Goal: Communication & Community: Answer question/provide support

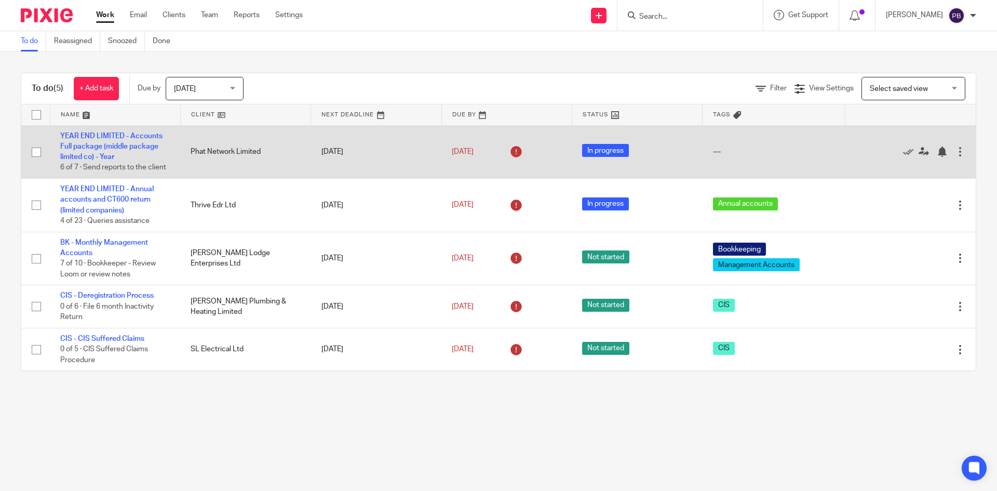
click at [106, 141] on td "YEAR END LIMITED - Accounts Full package (middle package limited co) - Year 6 o…" at bounding box center [115, 151] width 130 height 53
click at [105, 135] on link "YEAR END LIMITED - Accounts Full package (middle package limited co) - Year" at bounding box center [111, 146] width 102 height 29
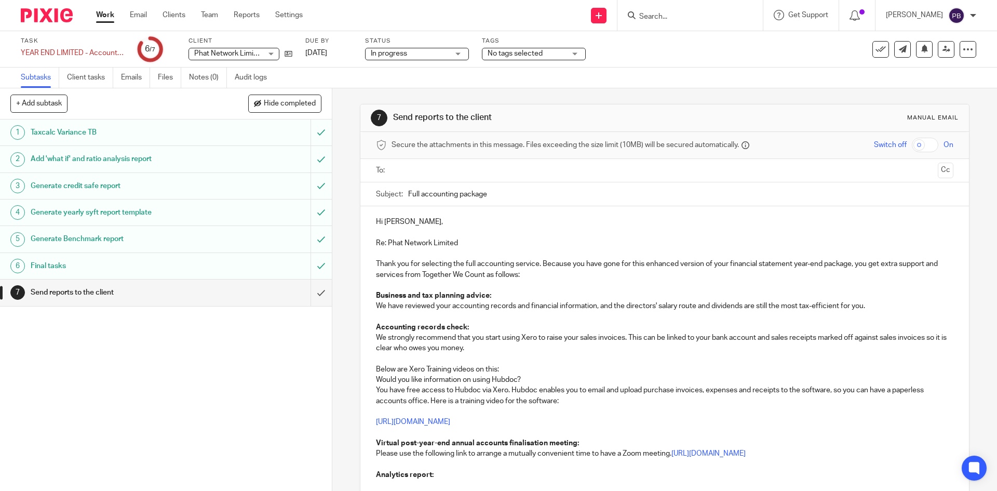
click at [575, 313] on p at bounding box center [664, 317] width 577 height 10
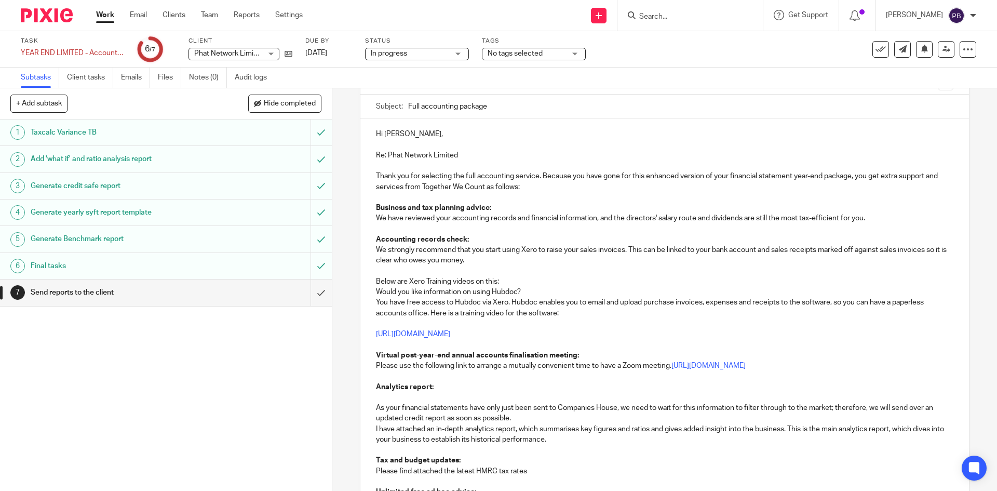
scroll to position [104, 0]
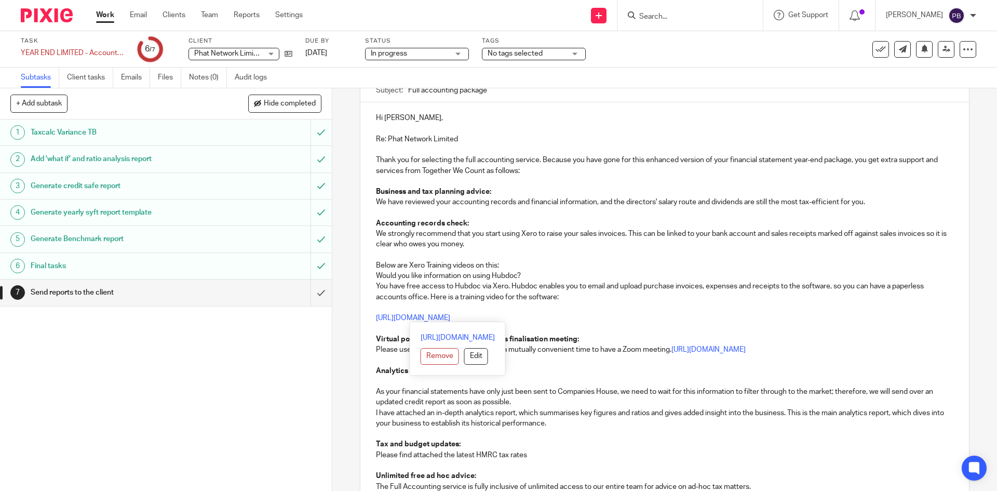
drag, startPoint x: 373, startPoint y: 231, endPoint x: 573, endPoint y: 318, distance: 218.2
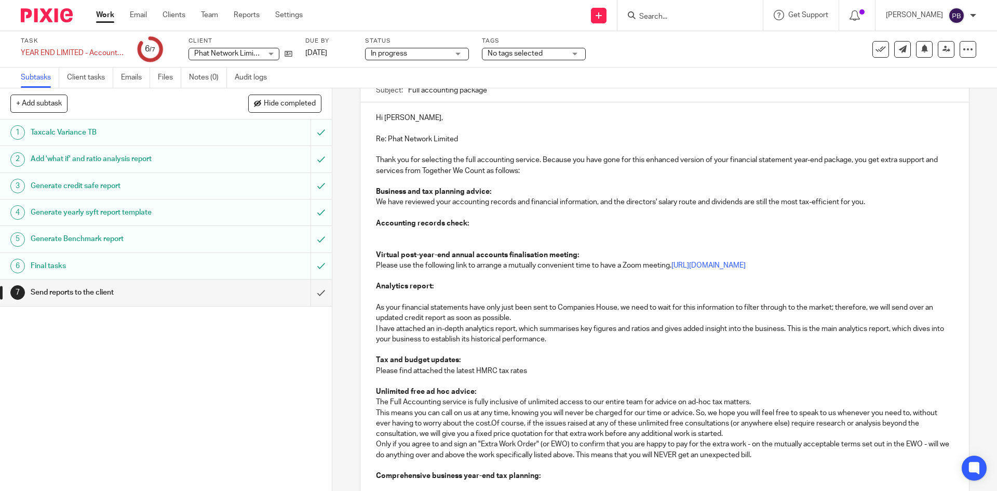
click at [385, 231] on p at bounding box center [664, 234] width 577 height 10
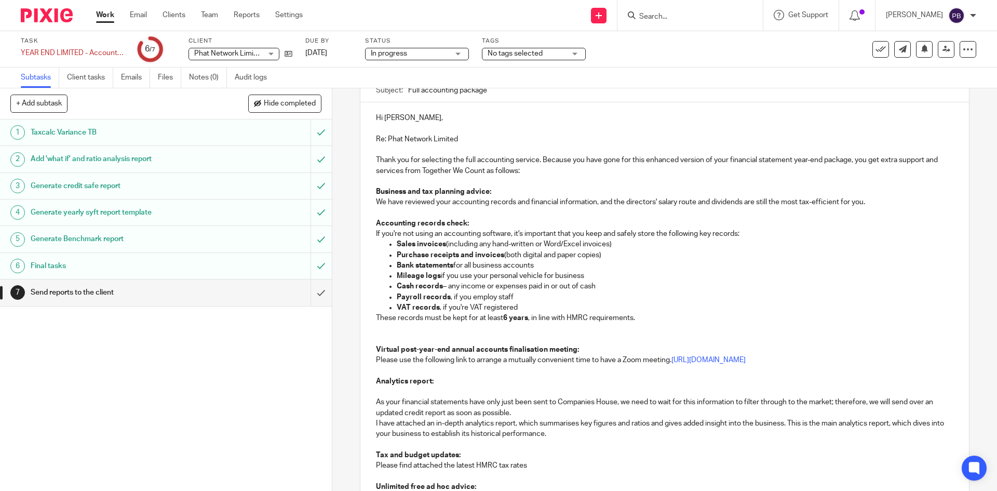
click at [475, 221] on p "Accounting records check:" at bounding box center [664, 223] width 577 height 10
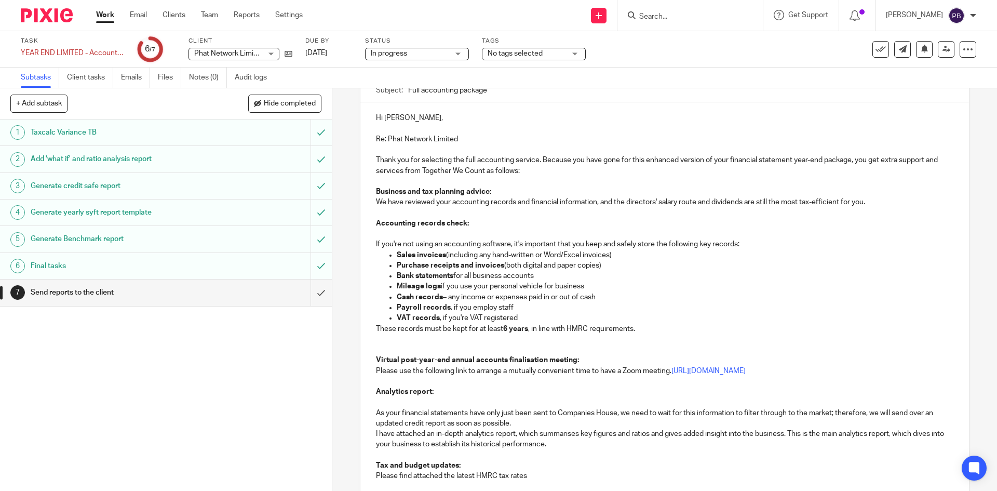
scroll to position [156, 0]
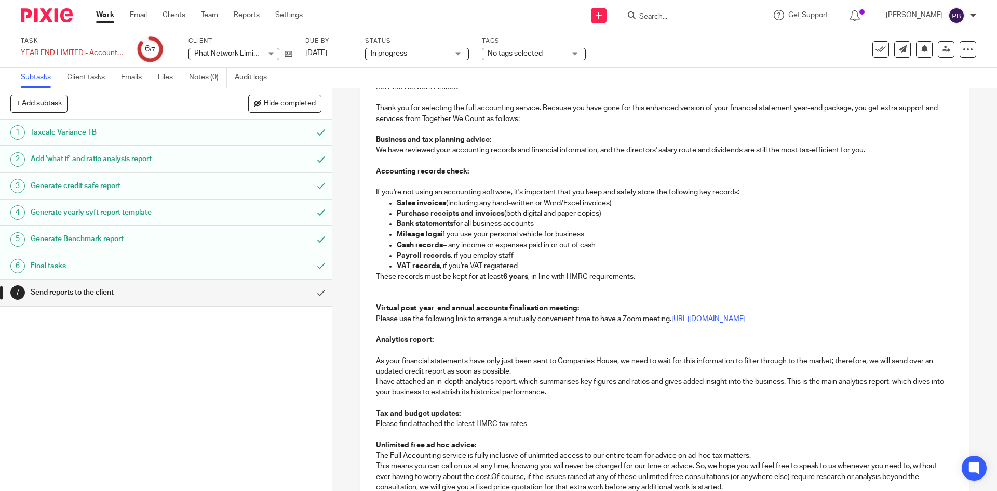
click at [546, 265] on p "VAT records , if you're VAT registered" at bounding box center [675, 266] width 556 height 10
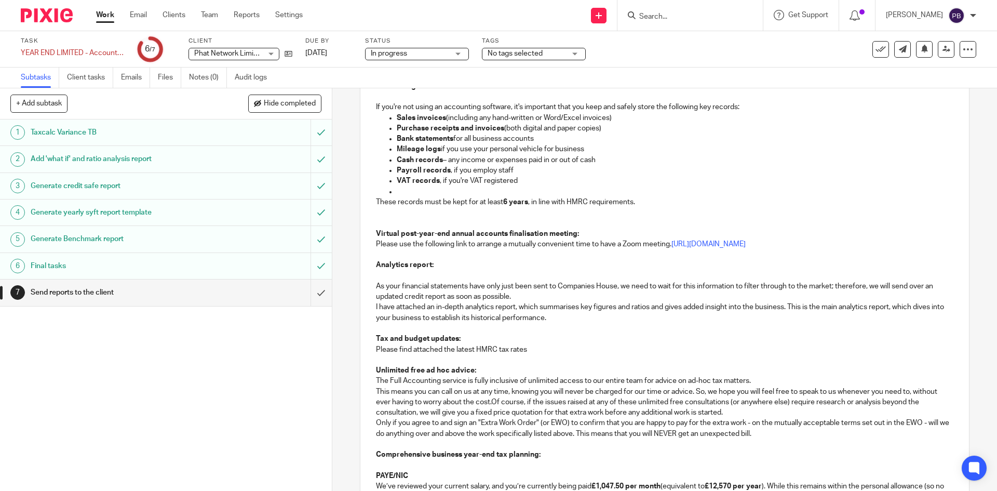
scroll to position [260, 0]
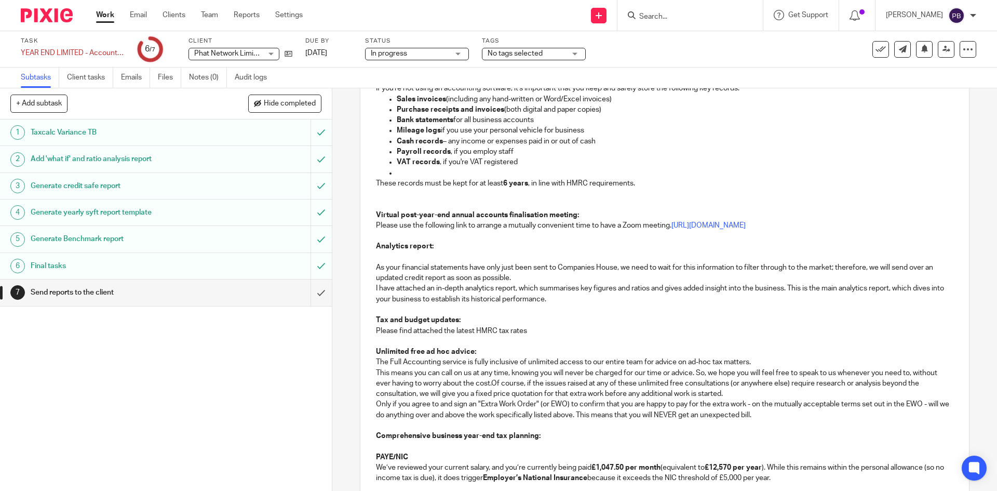
click at [377, 199] on p at bounding box center [664, 204] width 577 height 10
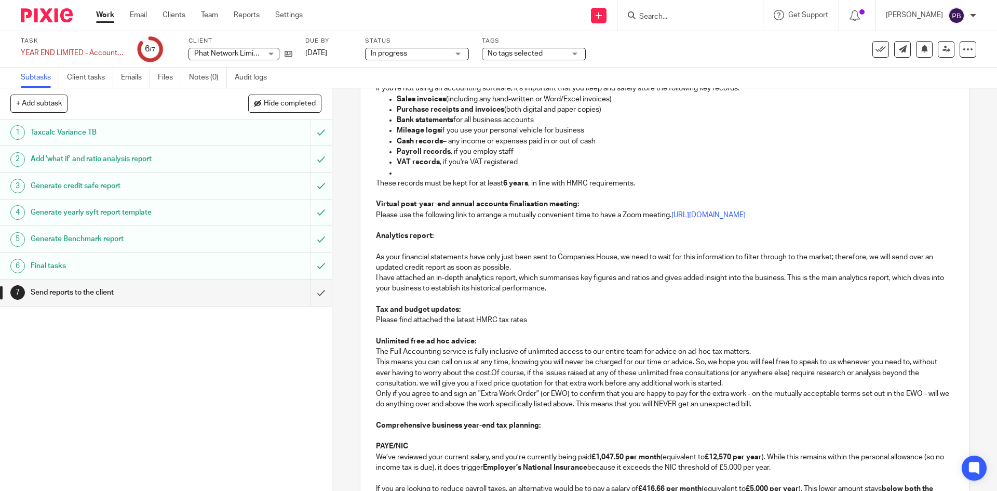
click at [522, 267] on p "As your financial statements have only just been sent to Companies House, we ne…" at bounding box center [664, 262] width 577 height 21
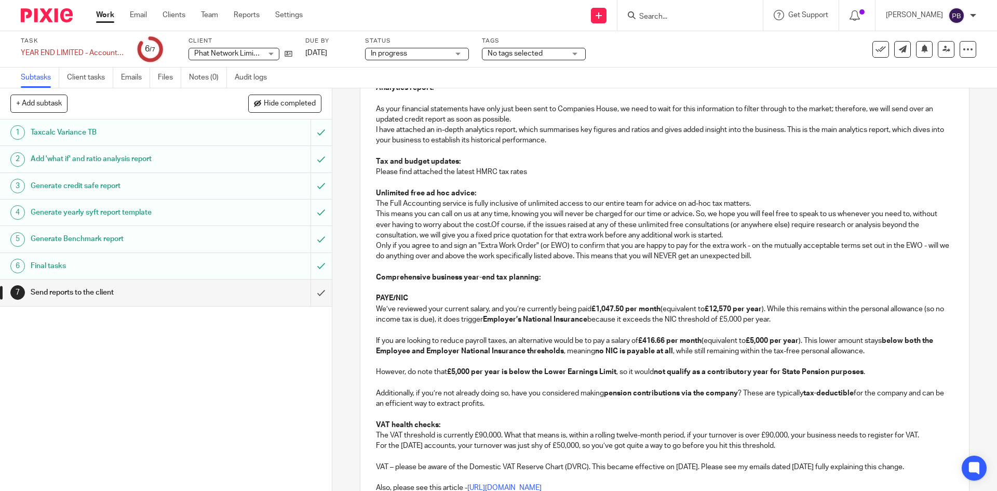
scroll to position [416, 0]
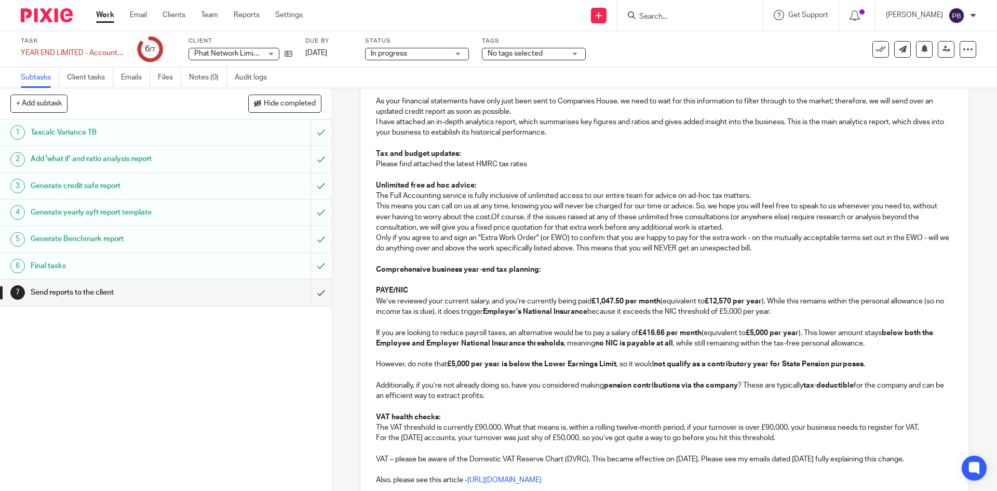
click at [491, 216] on p "The Full Accounting service is fully inclusive of unlimited access to our entir…" at bounding box center [664, 212] width 577 height 42
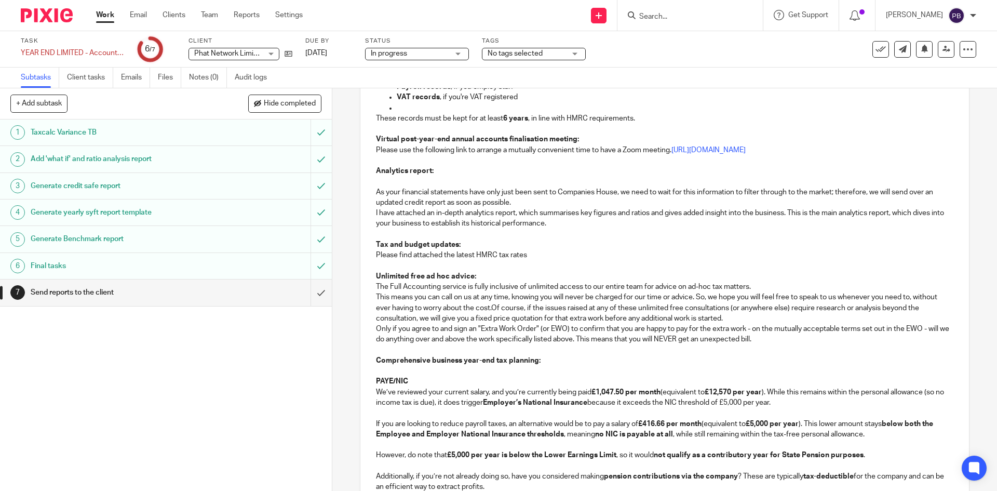
click at [376, 287] on p "The Full Accounting service is fully inclusive of unlimited access to our entir…" at bounding box center [664, 303] width 577 height 42
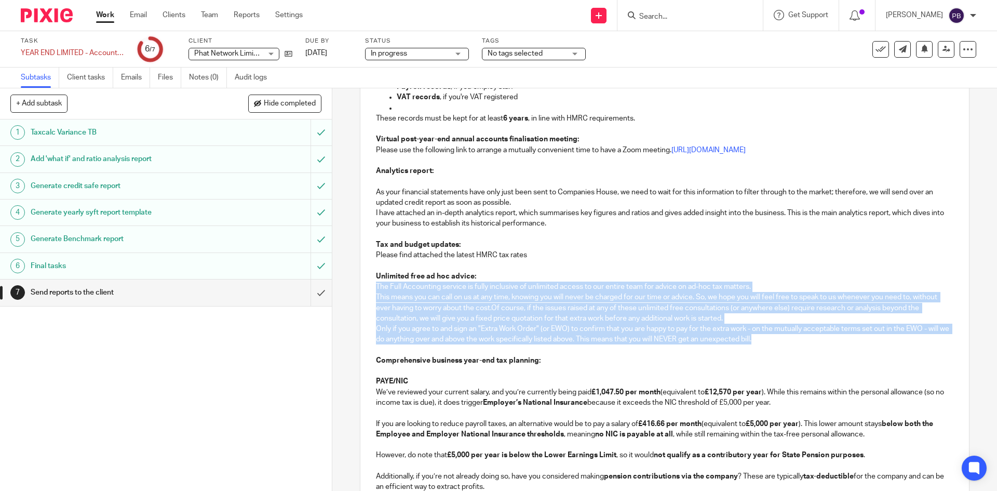
drag, startPoint x: 373, startPoint y: 285, endPoint x: 805, endPoint y: 340, distance: 434.6
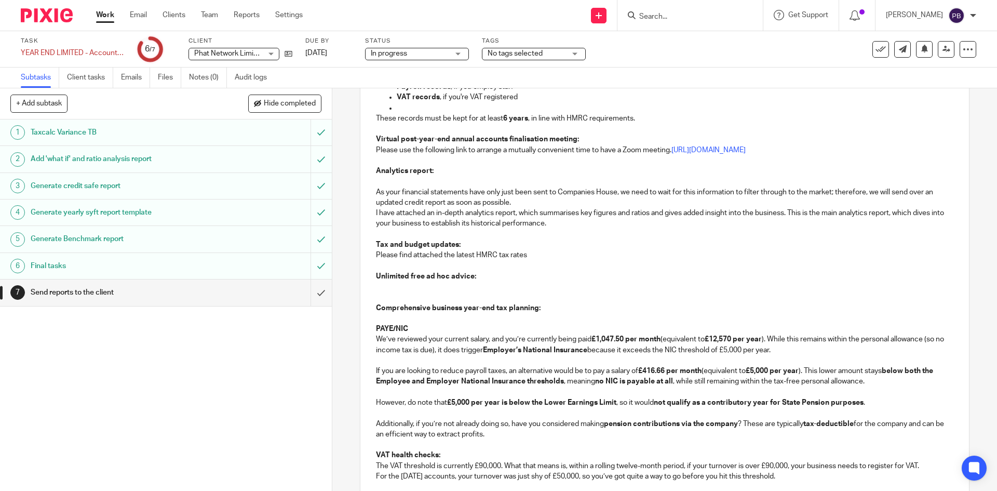
click at [393, 286] on p at bounding box center [664, 287] width 577 height 10
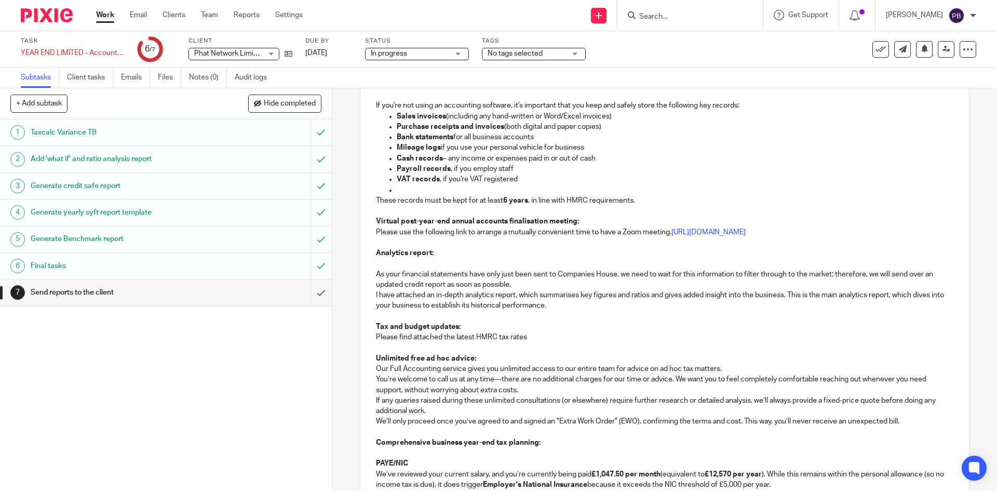
scroll to position [221, 0]
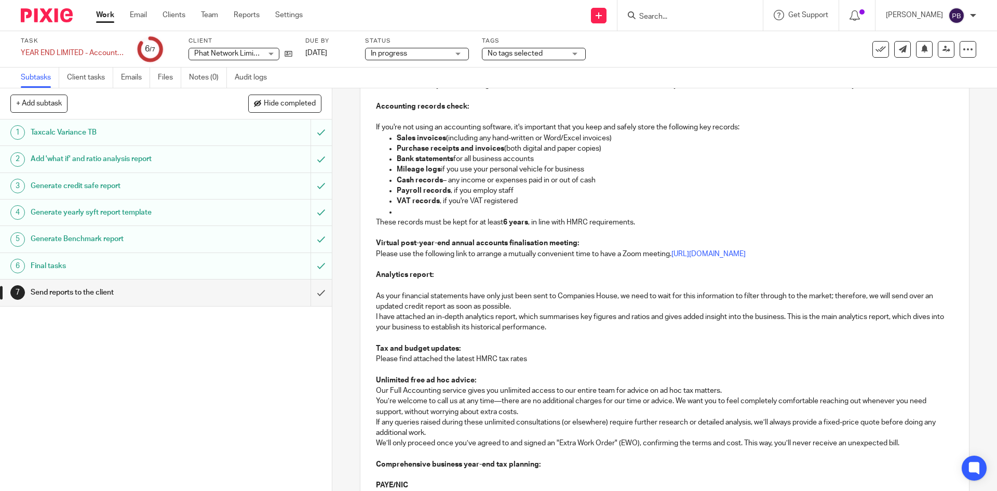
click at [376, 287] on p at bounding box center [664, 285] width 577 height 10
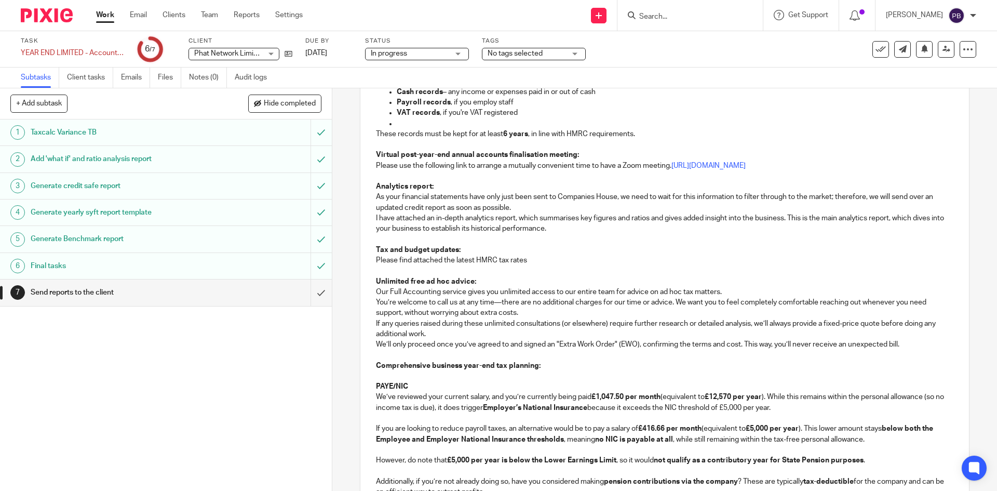
scroll to position [325, 0]
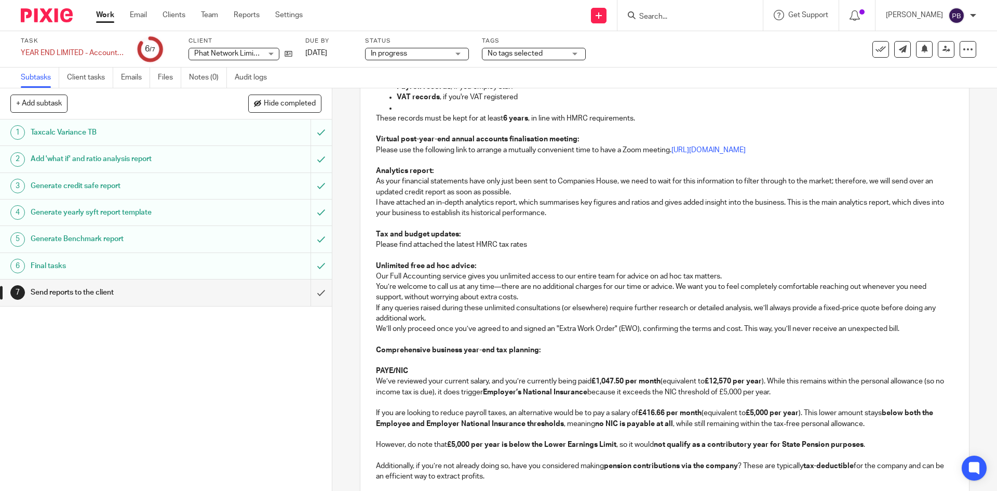
click at [602, 351] on p "Comprehensive business year-end tax planning:" at bounding box center [664, 350] width 577 height 10
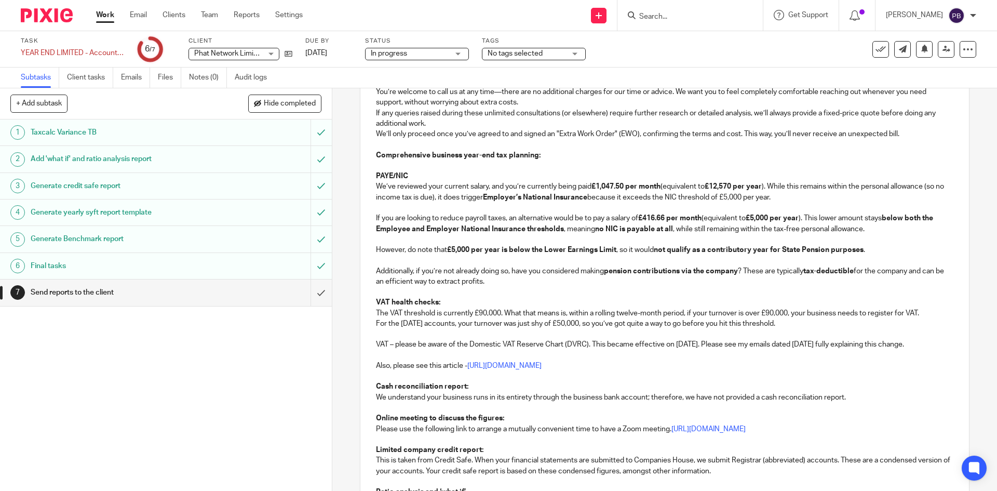
scroll to position [571, 0]
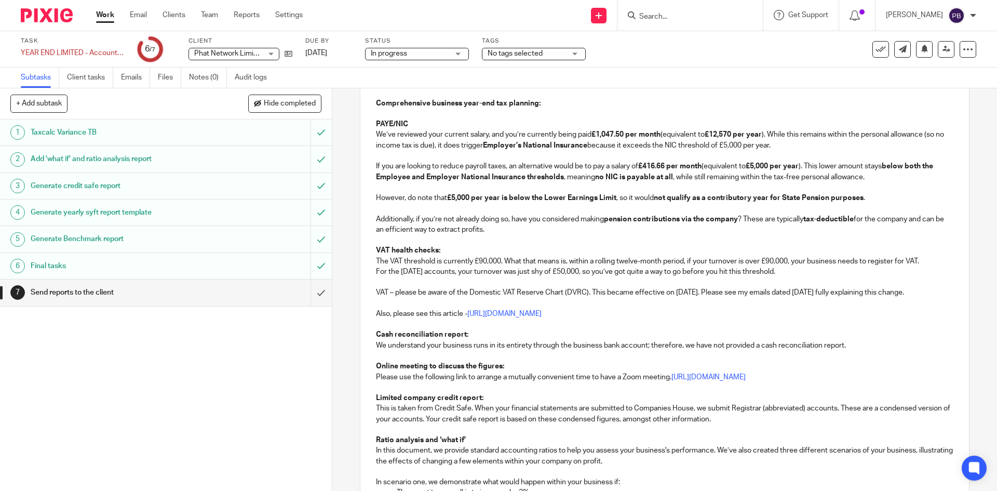
click at [403, 269] on p "For the 31st July 2021 accounts, your turnover was just shy of £50,000, so you’…" at bounding box center [664, 271] width 577 height 10
click at [428, 271] on p "For the 31st July 2021 accounts, your turnover was just shy of £50,000, so you’…" at bounding box center [664, 271] width 577 height 10
click at [557, 293] on p "VAT – please be aware of the Domestic VAT Reserve Chart (DVRC). This became eff…" at bounding box center [664, 292] width 577 height 10
click at [561, 292] on p "VAT – please be aware of the Domestic VAT Reserve Chart (DVRC). This became eff…" at bounding box center [664, 292] width 577 height 10
click at [574, 323] on p at bounding box center [664, 324] width 577 height 10
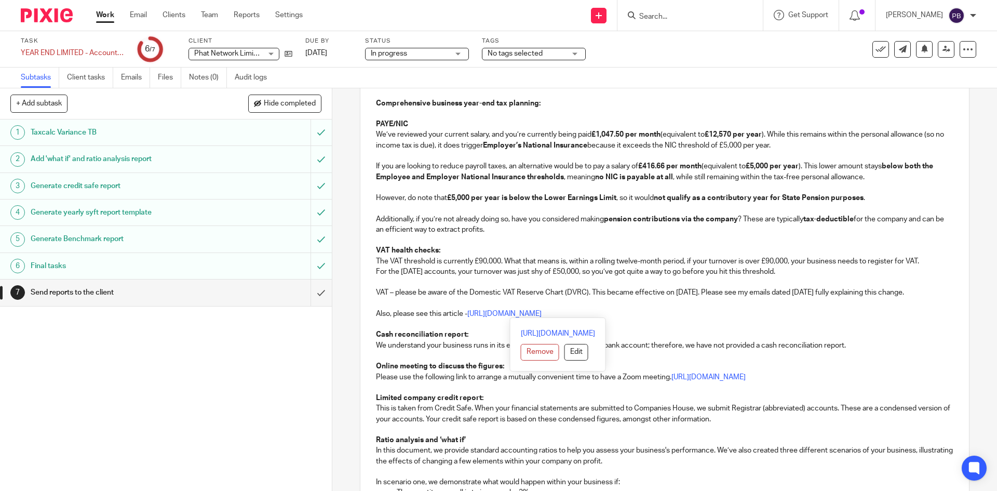
drag, startPoint x: 372, startPoint y: 289, endPoint x: 769, endPoint y: 316, distance: 397.2
click at [769, 316] on div "Hi Charlie, Re: Phat Network Limited Thank you for selecting the full accountin…" at bounding box center [664, 281] width 608 height 1292
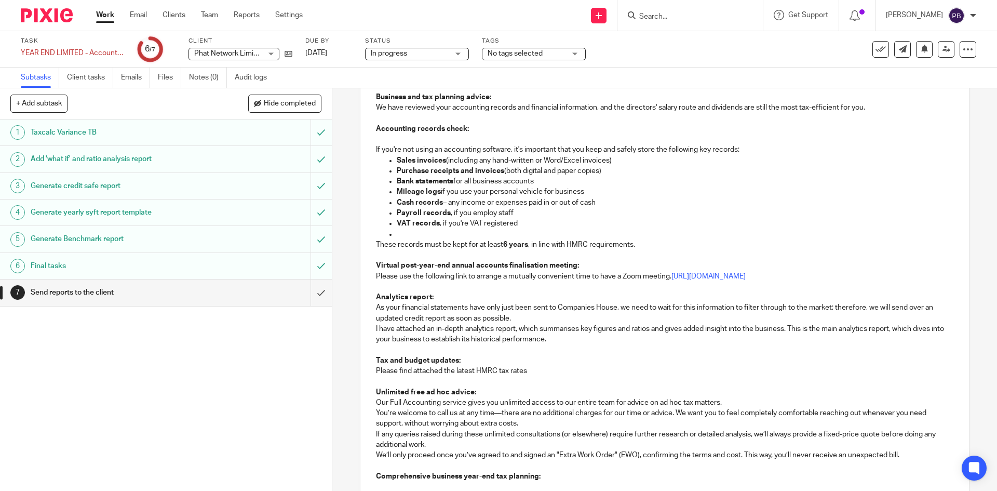
scroll to position [52, 0]
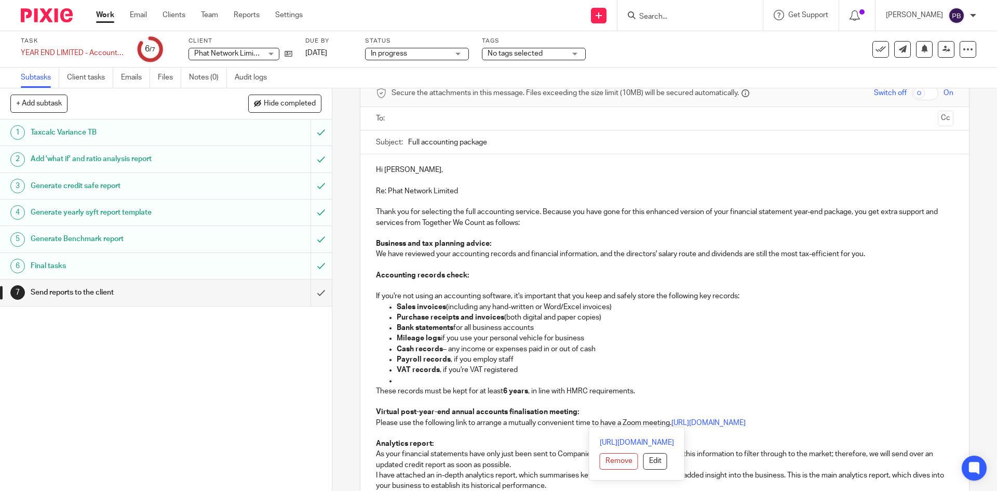
drag, startPoint x: 372, startPoint y: 410, endPoint x: 900, endPoint y: 427, distance: 528.0
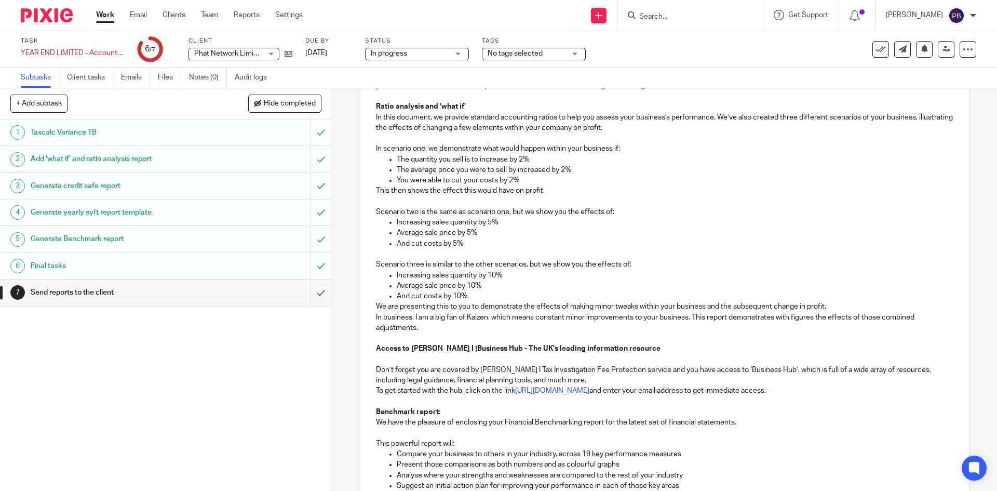
scroll to position [883, 0]
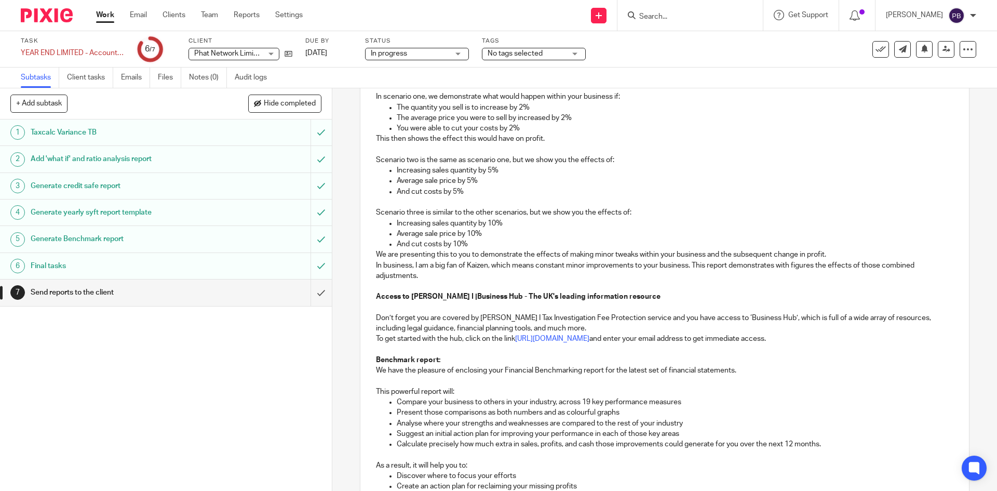
click at [490, 246] on p "And cut costs by 10%" at bounding box center [675, 244] width 556 height 10
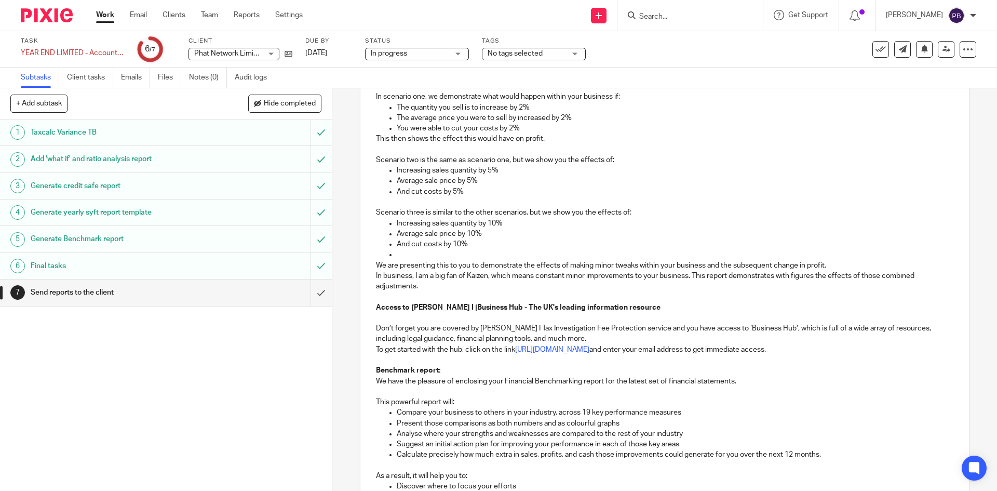
click at [841, 266] on p "We are presenting this to you to demonstrate the effects of making minor tweaks…" at bounding box center [664, 265] width 577 height 10
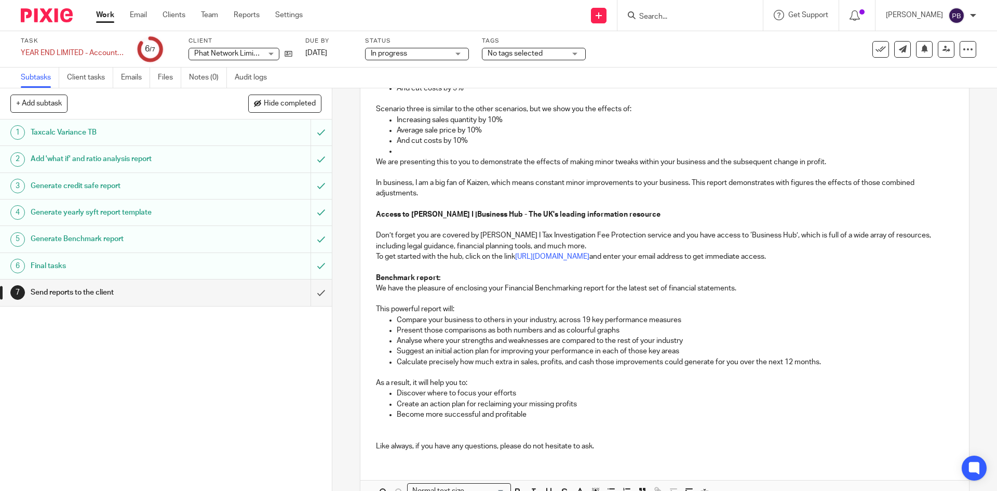
scroll to position [987, 0]
click at [569, 246] on p "Don’t forget you are covered by Croner's I Tax Investigation Fee Protection ser…" at bounding box center [664, 240] width 577 height 21
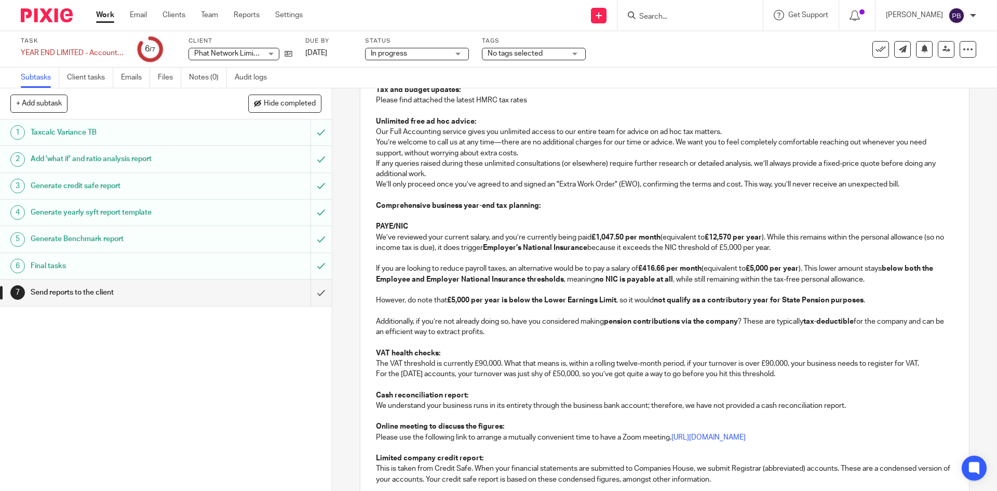
scroll to position [416, 0]
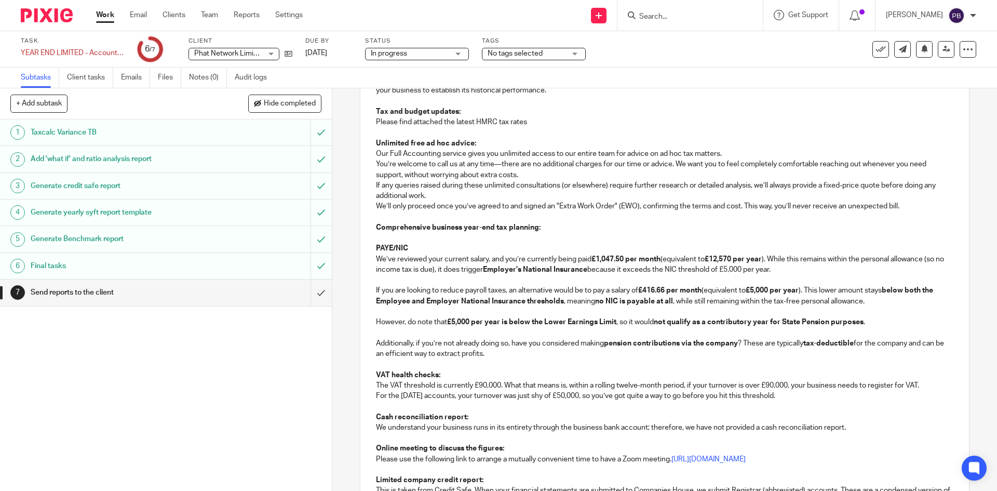
click at [728, 151] on p "Our Full Accounting service gives you unlimited access to our entire team for a…" at bounding box center [664, 154] width 577 height 10
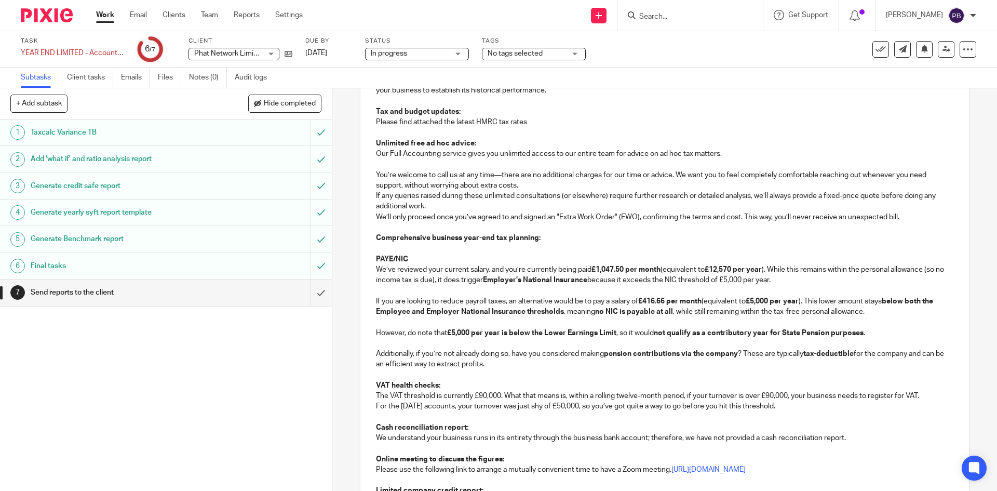
click at [539, 187] on p "You’re welcome to call us at any time—there are no additional charges for our t…" at bounding box center [664, 180] width 577 height 21
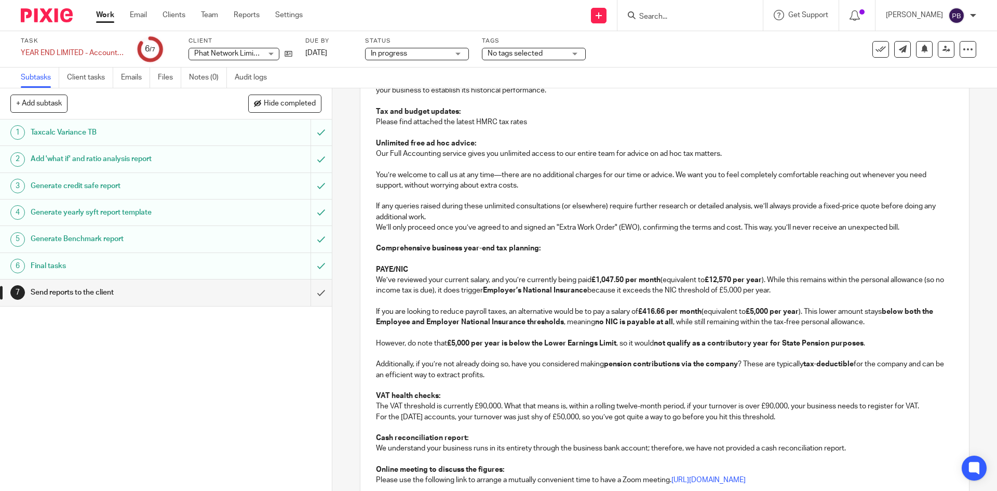
click at [475, 215] on p "If any queries raised during these unlimited consultations (or elsewhere) requi…" at bounding box center [664, 211] width 577 height 21
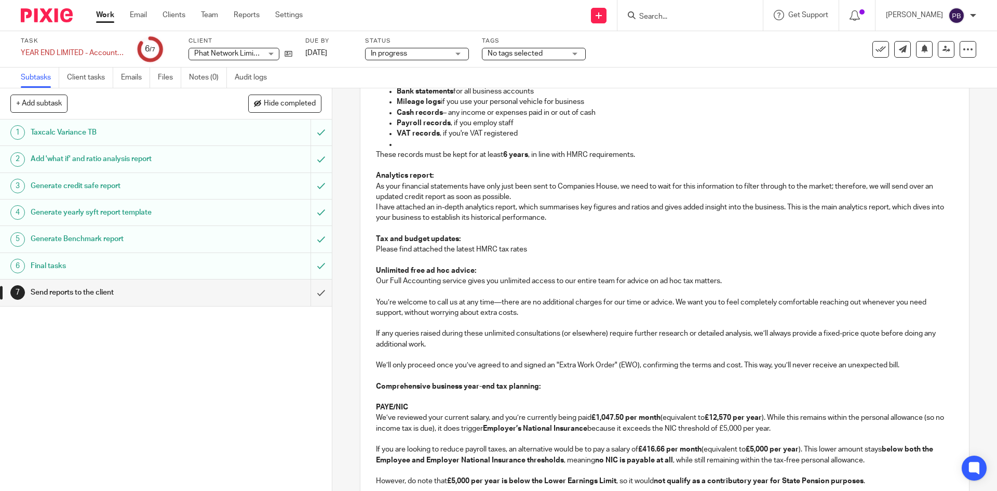
scroll to position [260, 0]
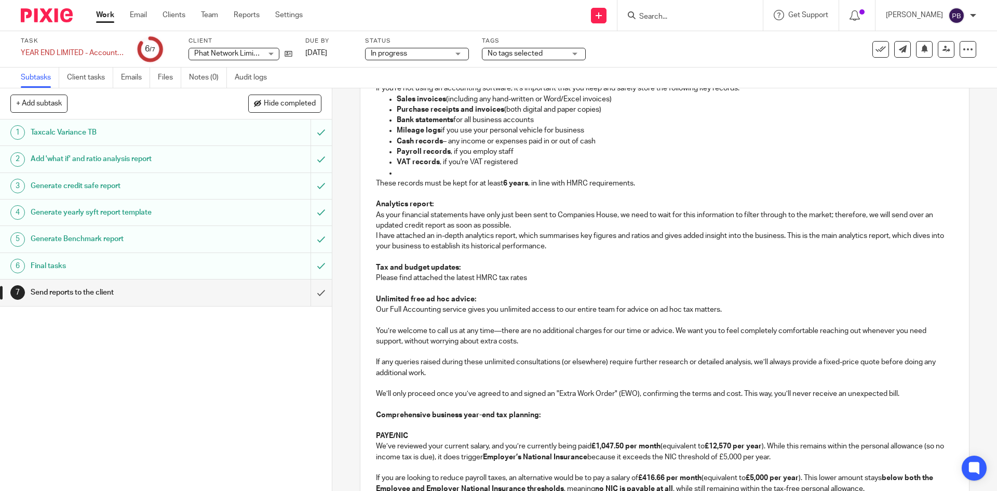
click at [527, 222] on p "As your financial statements have only just been sent to Companies House, we ne…" at bounding box center [664, 220] width 577 height 21
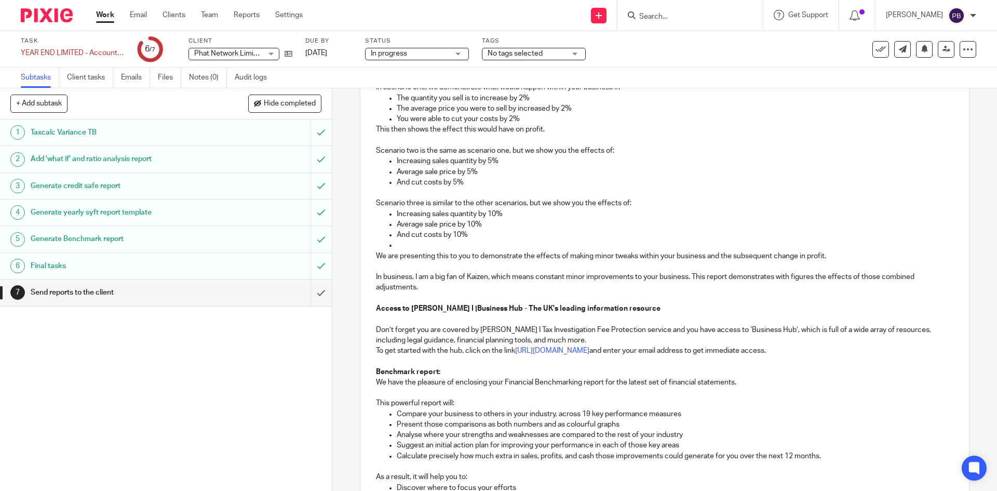
scroll to position [935, 0]
click at [405, 243] on p at bounding box center [675, 244] width 556 height 10
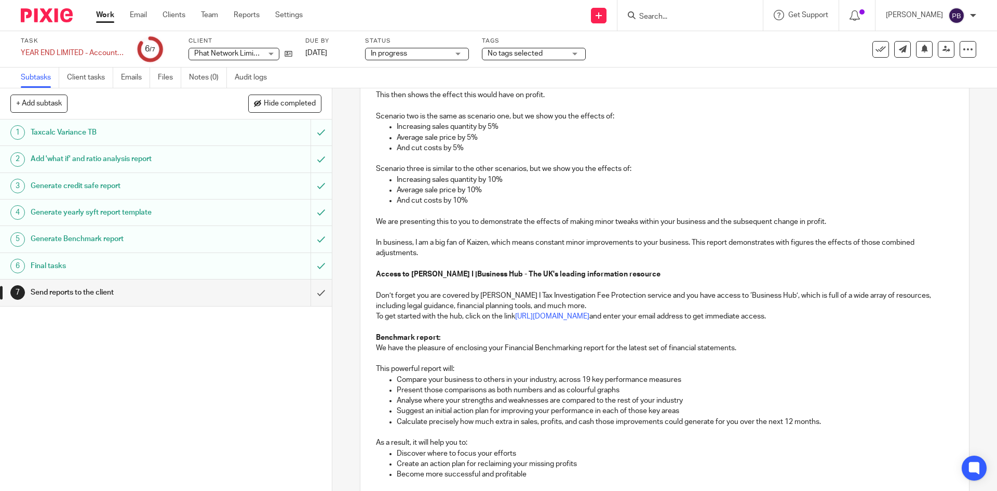
scroll to position [987, 0]
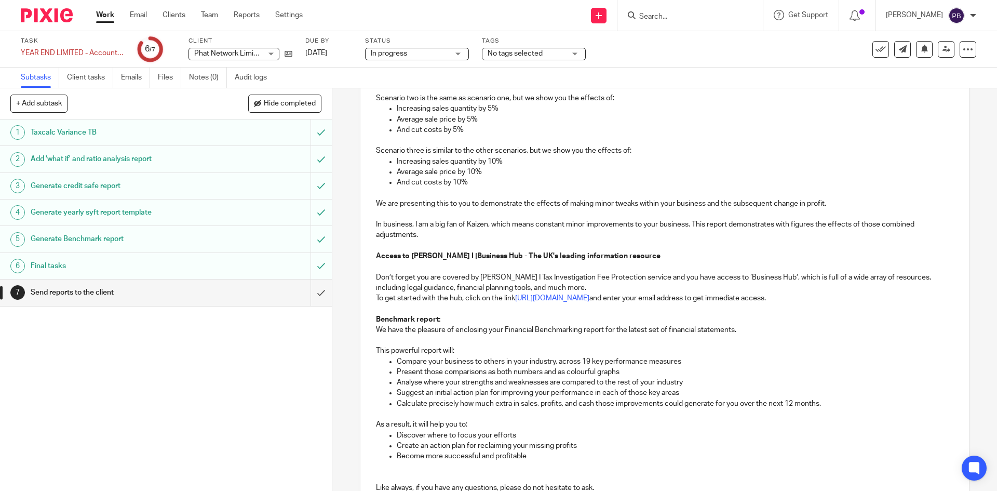
click at [577, 287] on p "Don’t forget you are covered by Croner's I Tax Investigation Fee Protection ser…" at bounding box center [664, 282] width 577 height 21
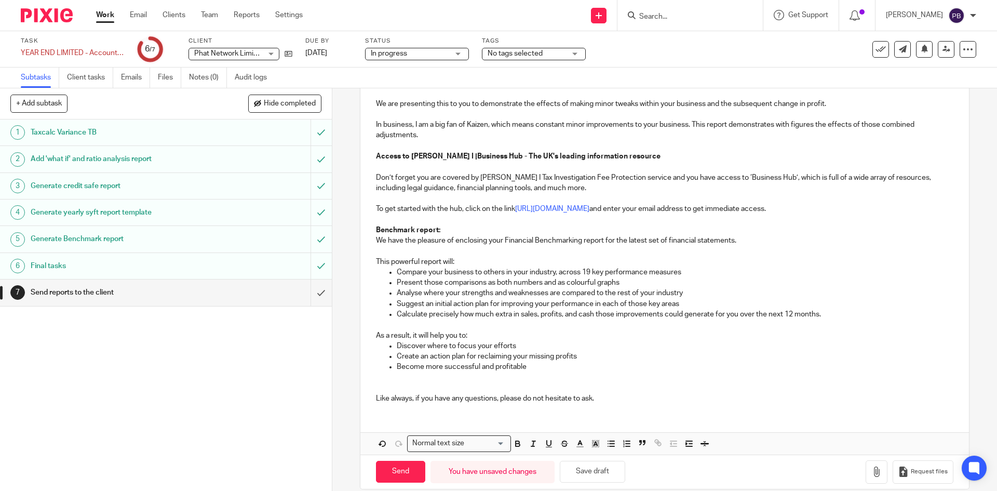
scroll to position [1091, 0]
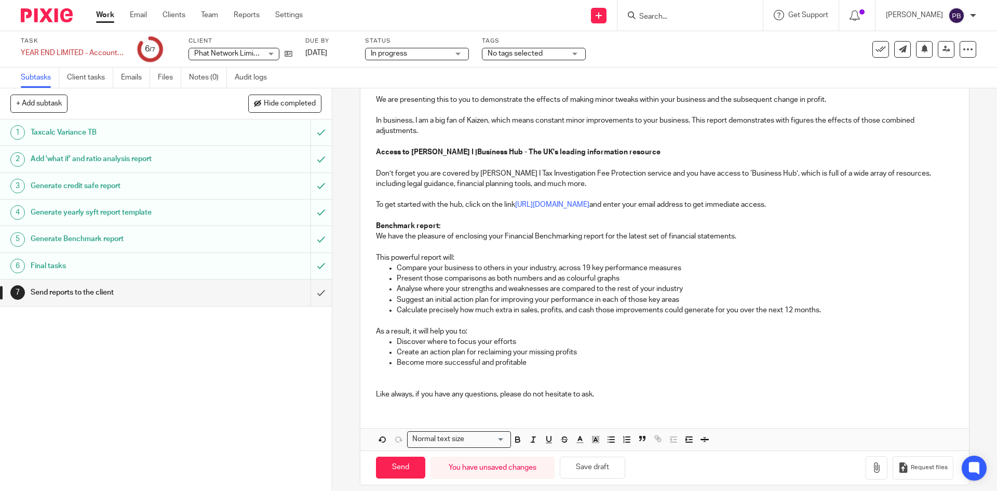
click at [445, 231] on p "Benchmark report:" at bounding box center [664, 226] width 577 height 10
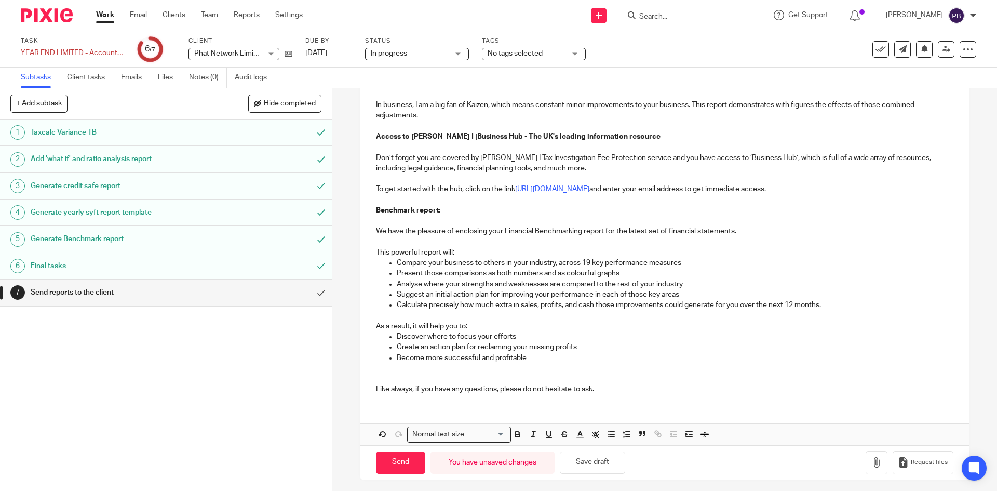
scroll to position [1121, 0]
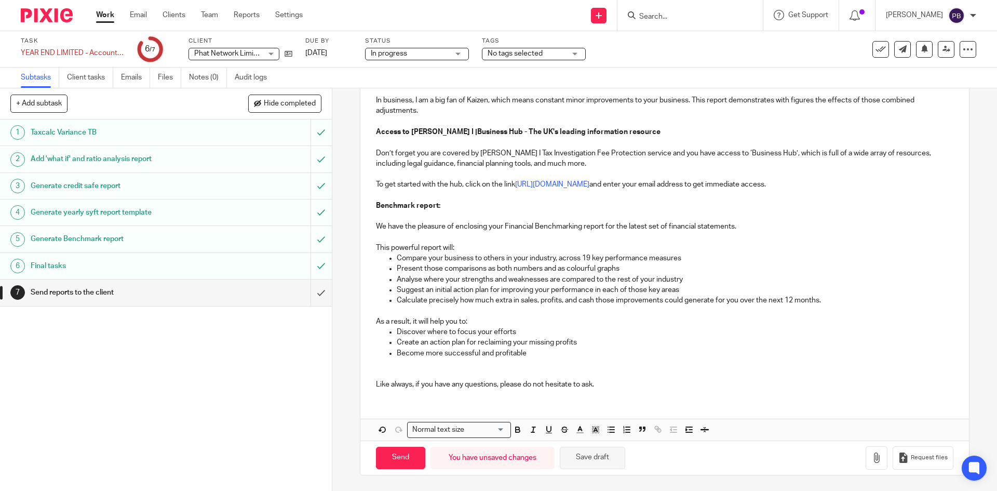
click at [587, 461] on button "Save draft" at bounding box center [592, 458] width 65 height 22
click at [872, 457] on icon "button" at bounding box center [877, 457] width 10 height 10
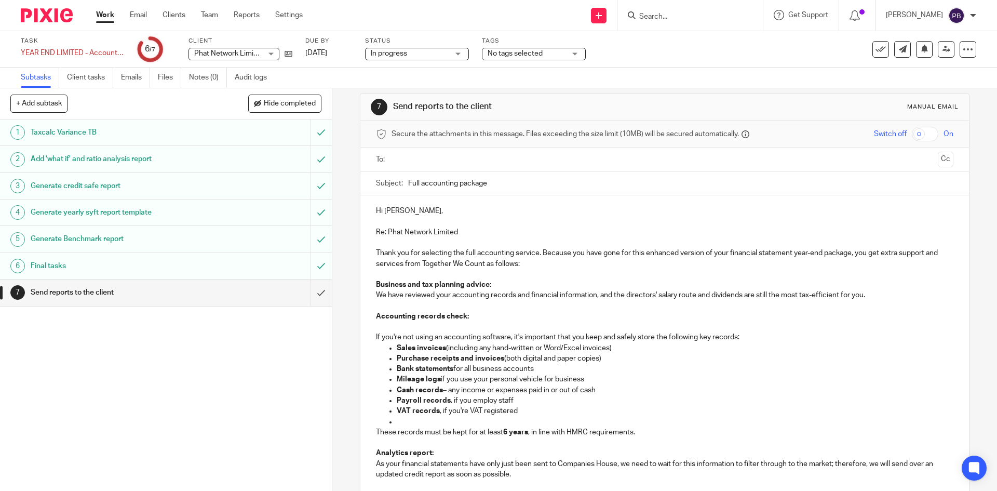
scroll to position [0, 0]
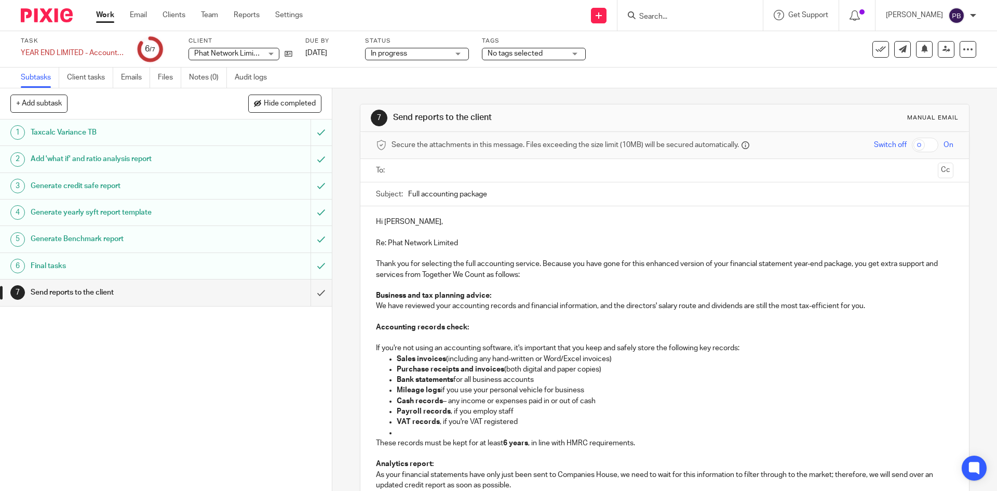
click at [457, 169] on input "text" at bounding box center [664, 171] width 538 height 12
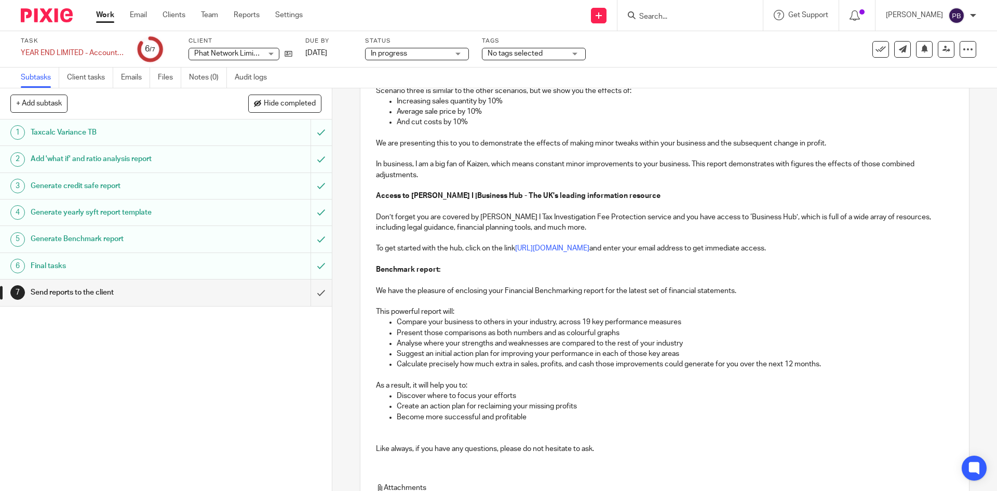
scroll to position [1280, 0]
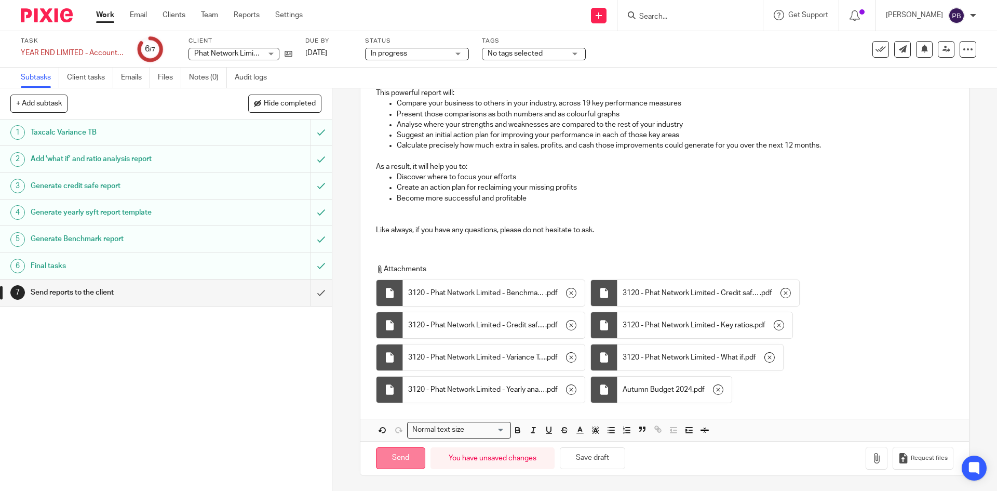
click at [393, 457] on input "Send" at bounding box center [400, 458] width 49 height 22
type input "Sent"
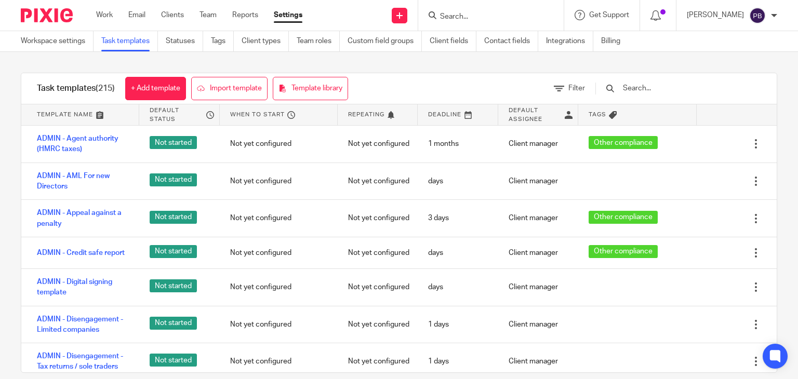
click at [669, 89] on input "text" at bounding box center [682, 88] width 121 height 11
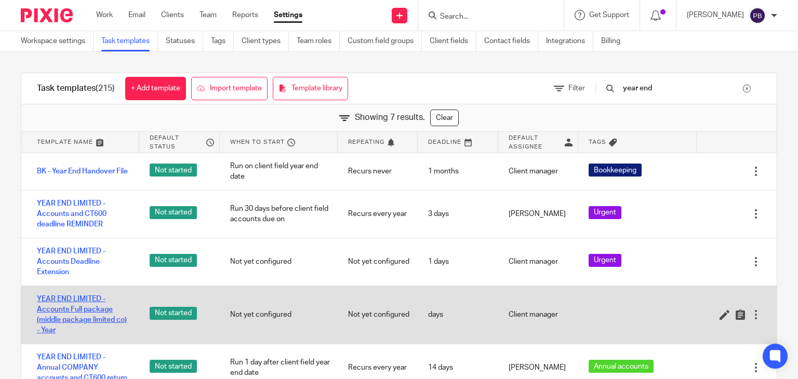
type input "year end"
click at [73, 307] on link "YEAR END LIMITED - Accounts Full package (middle package limited co) - Year" at bounding box center [83, 315] width 92 height 42
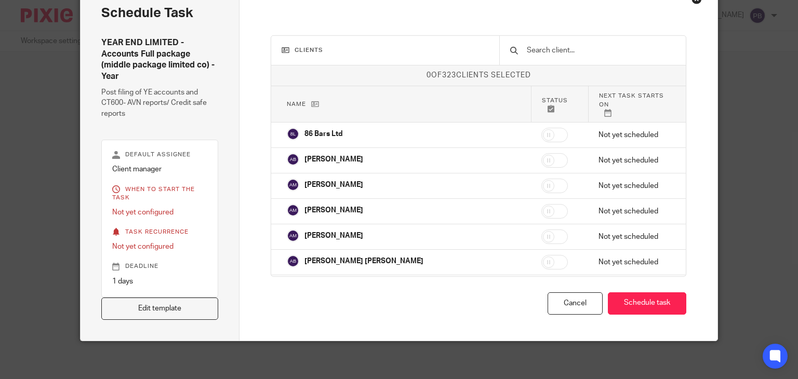
scroll to position [62, 0]
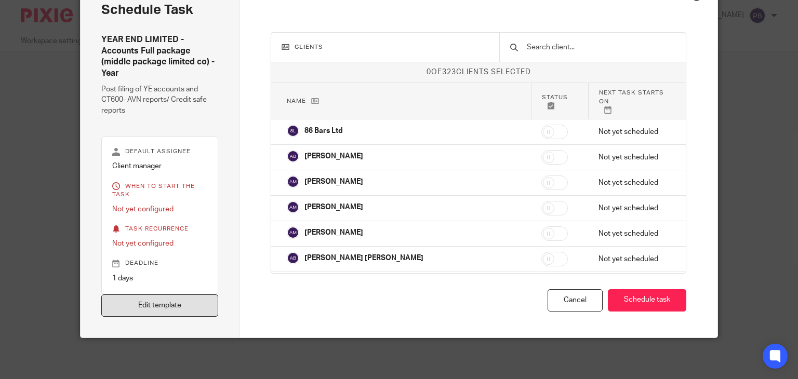
click at [166, 305] on link "Edit template" at bounding box center [159, 305] width 117 height 22
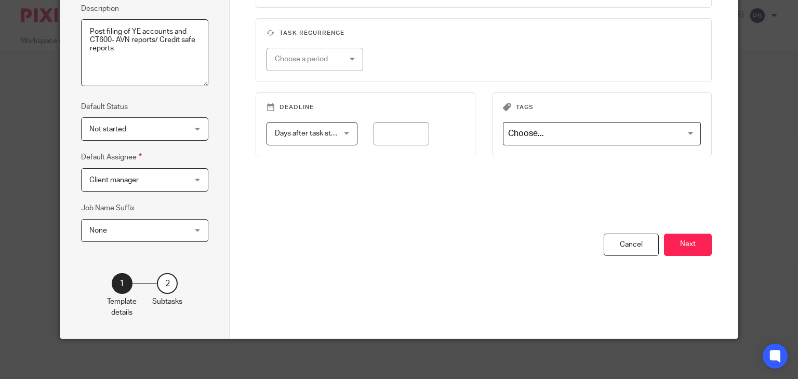
scroll to position [151, 0]
click at [693, 246] on button "Next" at bounding box center [688, 244] width 48 height 22
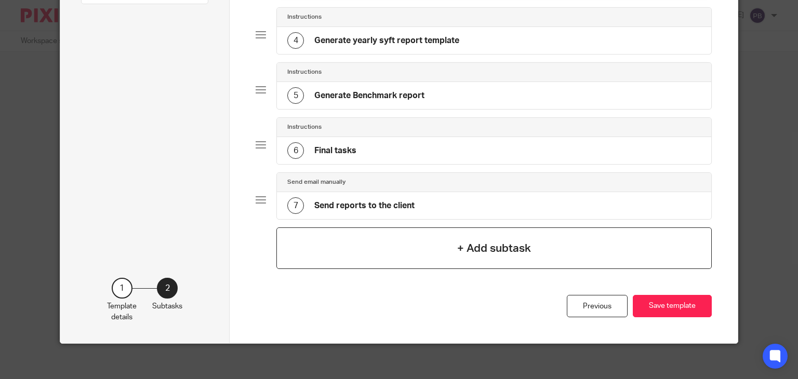
scroll to position [255, 0]
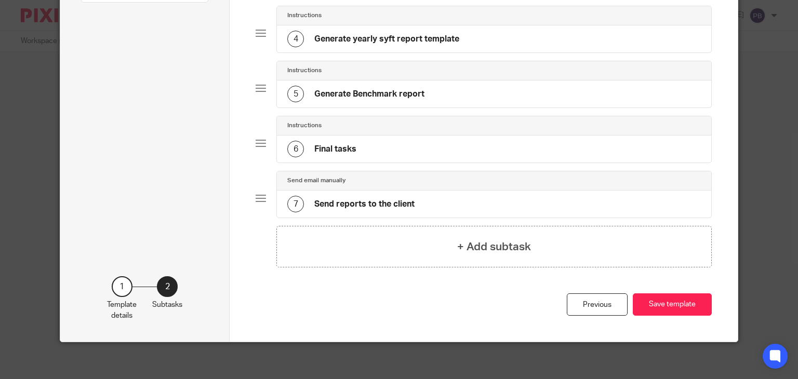
click at [366, 202] on h4 "Send reports to the client" at bounding box center [364, 204] width 100 height 11
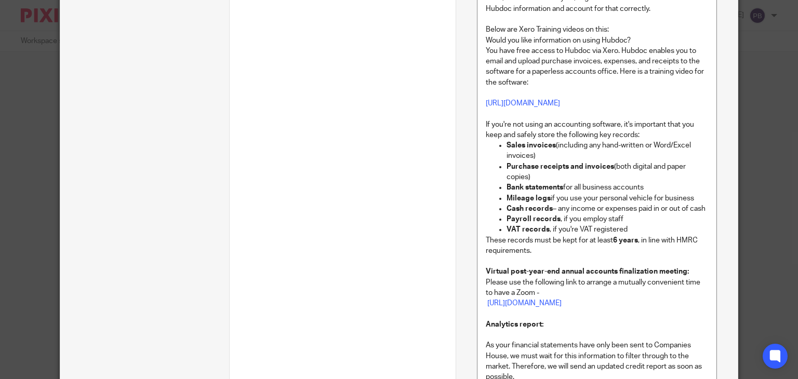
scroll to position [623, 0]
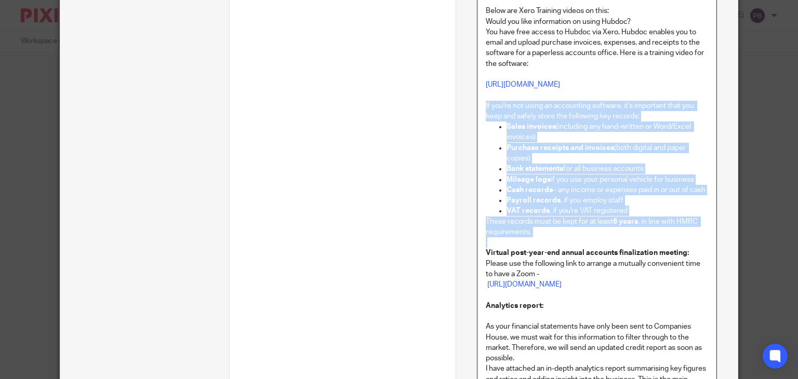
drag, startPoint x: 480, startPoint y: 106, endPoint x: 703, endPoint y: 239, distance: 259.5
copy div "If you're not using an accounting software, it's important that you keep and sa…"
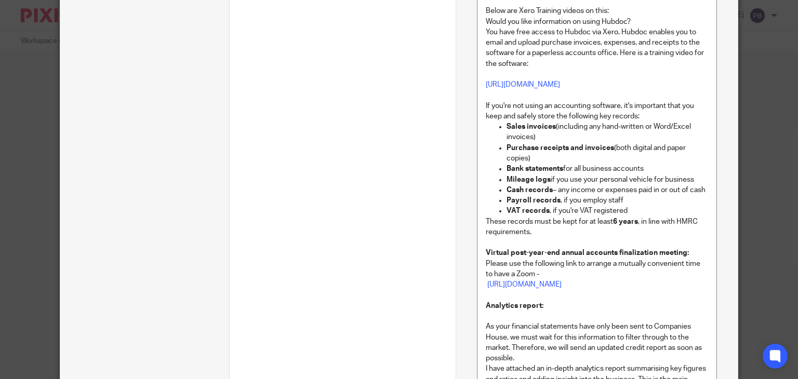
click at [587, 300] on p at bounding box center [597, 295] width 222 height 10
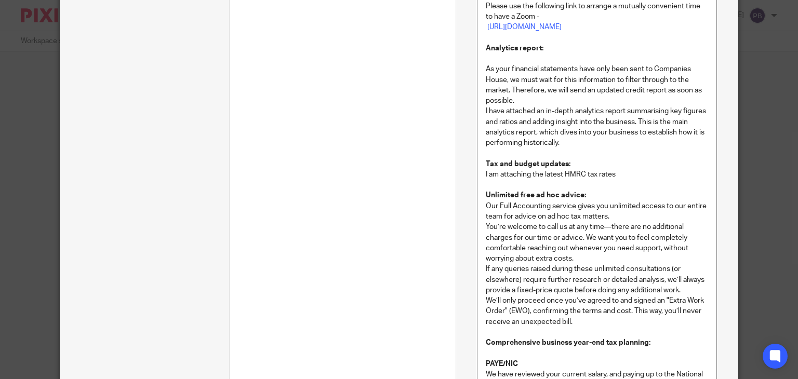
scroll to position [883, 0]
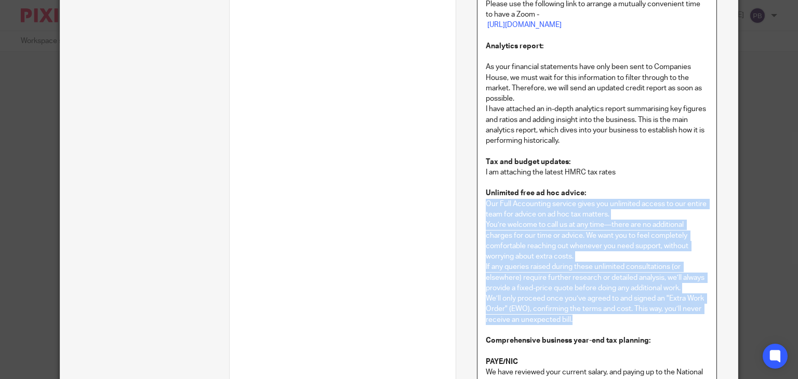
drag, startPoint x: 481, startPoint y: 215, endPoint x: 618, endPoint y: 328, distance: 177.1
copy div "Our Full Accounting service gives you unlimited access to our entire team for a…"
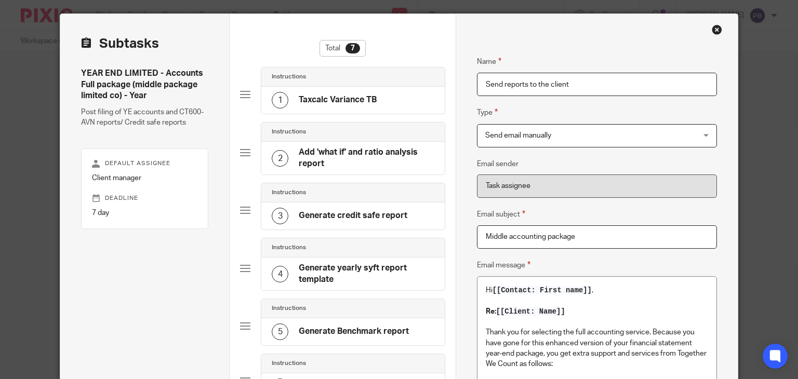
scroll to position [0, 0]
